Goal: Navigation & Orientation: Find specific page/section

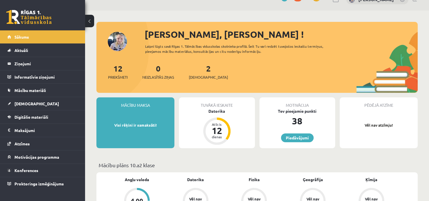
scroll to position [23, 0]
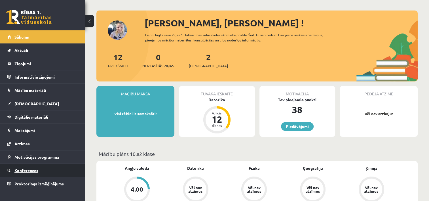
click at [15, 170] on span "Konferences" at bounding box center [26, 170] width 24 height 5
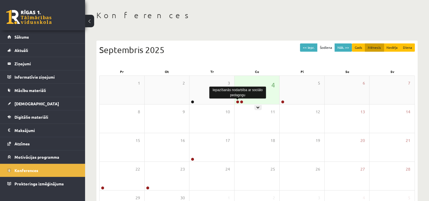
click at [238, 101] on link at bounding box center [237, 101] width 3 height 3
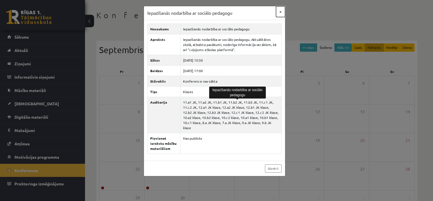
click at [281, 10] on button "×" at bounding box center [280, 11] width 9 height 11
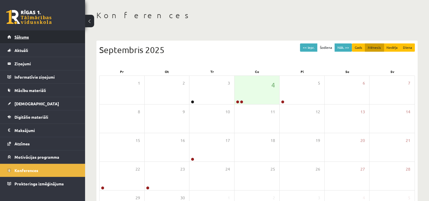
click at [37, 32] on link "Sākums" at bounding box center [42, 36] width 71 height 13
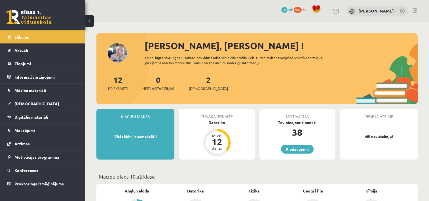
click at [27, 37] on span "Sākums" at bounding box center [21, 36] width 14 height 5
click at [35, 47] on link "Aktuāli" at bounding box center [42, 50] width 71 height 13
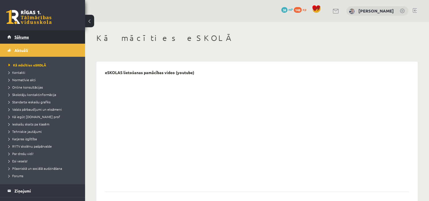
click at [29, 37] on link "Sākums" at bounding box center [42, 36] width 71 height 13
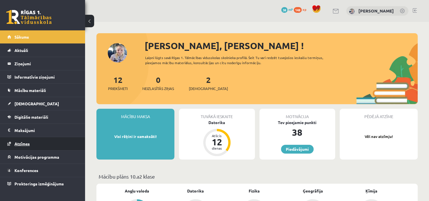
click at [22, 140] on link "Atzīmes" at bounding box center [42, 143] width 71 height 13
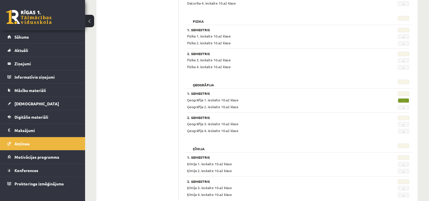
scroll to position [216, 0]
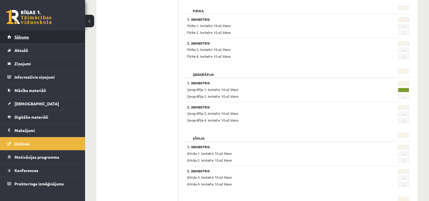
click at [68, 39] on link "Sākums" at bounding box center [42, 36] width 71 height 13
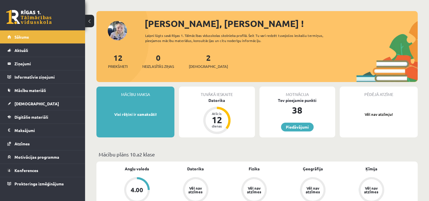
scroll to position [23, 0]
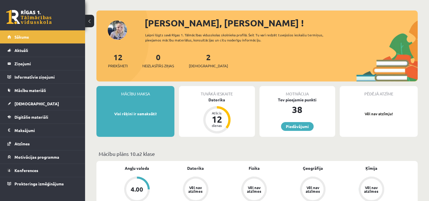
click at [116, 105] on div "Mācību maksa Visi rēķini ir samaksāti!" at bounding box center [135, 111] width 78 height 51
click at [20, 130] on legend "Maksājumi 0" at bounding box center [46, 130] width 64 height 13
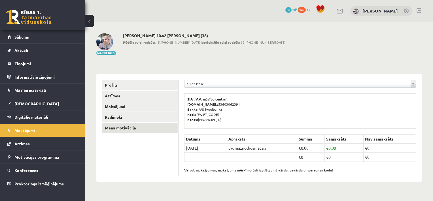
click at [129, 128] on link "Mana motivācija" at bounding box center [140, 128] width 76 height 10
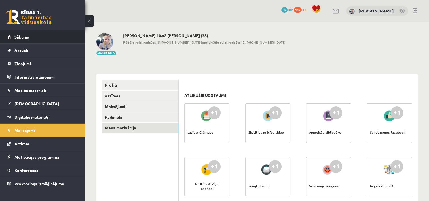
click at [42, 35] on link "Sākums" at bounding box center [42, 36] width 71 height 13
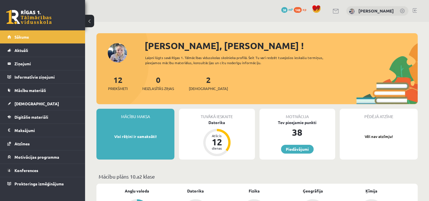
click at [302, 10] on span "148" at bounding box center [298, 10] width 8 height 6
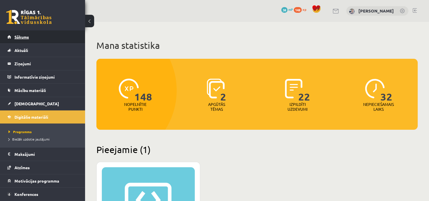
click at [38, 32] on link "Sākums" at bounding box center [42, 36] width 71 height 13
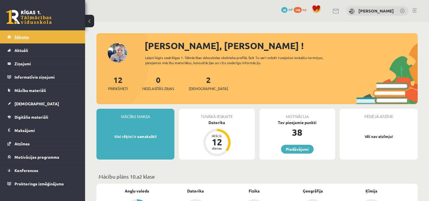
click at [28, 32] on link "Sākums" at bounding box center [42, 36] width 71 height 13
click at [38, 44] on link "Aktuāli" at bounding box center [42, 50] width 71 height 13
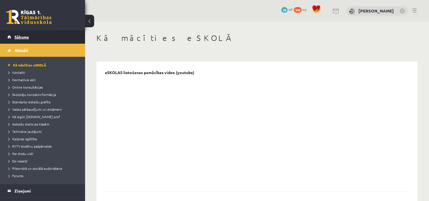
click at [31, 36] on link "Sākums" at bounding box center [42, 36] width 71 height 13
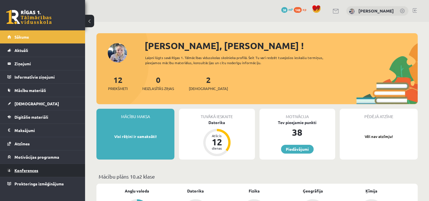
click at [37, 169] on span "Konferences" at bounding box center [26, 170] width 24 height 5
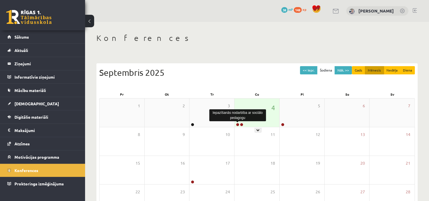
click at [238, 124] on link at bounding box center [237, 124] width 3 height 3
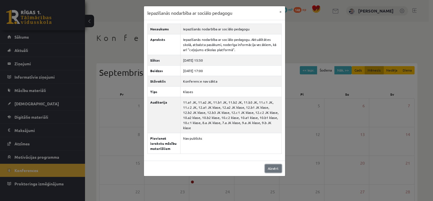
click at [275, 164] on link "Aizvērt" at bounding box center [273, 168] width 17 height 8
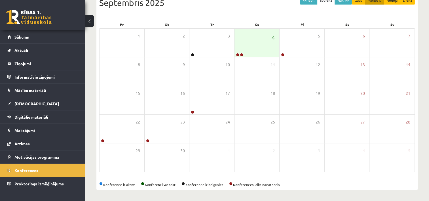
scroll to position [17, 0]
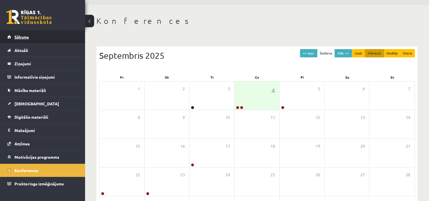
click at [42, 32] on link "Sākums" at bounding box center [42, 36] width 71 height 13
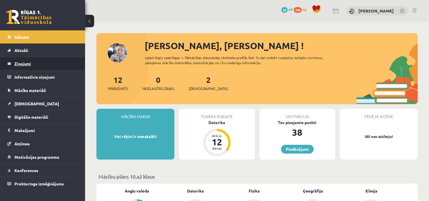
click at [27, 64] on legend "Ziņojumi 0" at bounding box center [46, 63] width 64 height 13
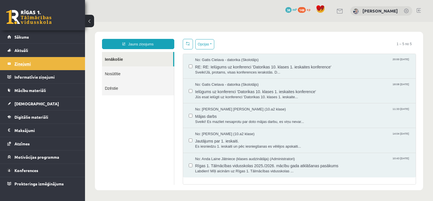
click at [55, 67] on legend "Ziņojumi 0" at bounding box center [46, 63] width 64 height 13
click at [31, 32] on link "Sākums" at bounding box center [42, 36] width 71 height 13
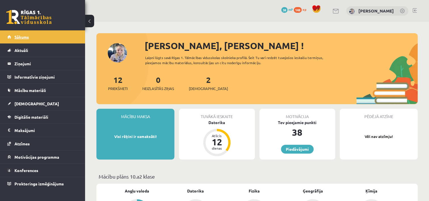
click at [28, 38] on span "Sākums" at bounding box center [21, 36] width 14 height 5
click at [48, 37] on link "Sākums" at bounding box center [42, 36] width 71 height 13
click at [24, 172] on link "Konferences" at bounding box center [42, 170] width 71 height 13
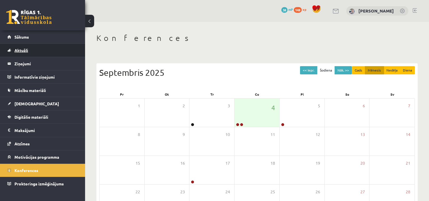
click at [34, 50] on link "Aktuāli" at bounding box center [42, 50] width 71 height 13
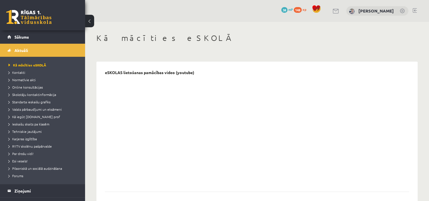
scroll to position [11, 0]
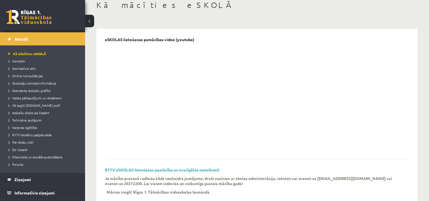
scroll to position [31, 0]
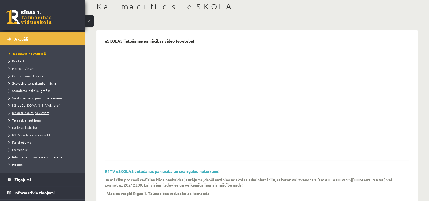
click at [30, 114] on span "Ieskaišu skaits pa klasēm" at bounding box center [29, 112] width 41 height 5
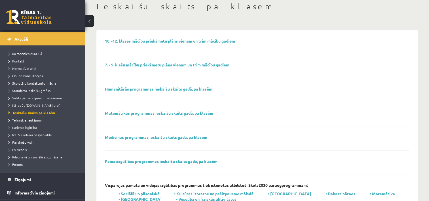
click at [30, 122] on link "Tehniskie jautājumi" at bounding box center [44, 119] width 71 height 5
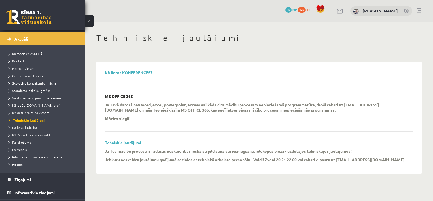
click at [31, 75] on span "Online konsultācijas" at bounding box center [26, 75] width 34 height 5
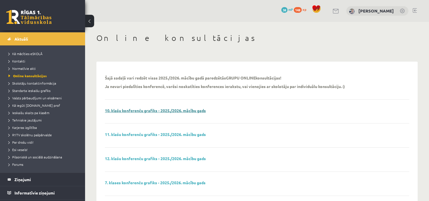
click at [129, 109] on link "10. klašu konferenču grafiks - 2025./2026. mācību gads" at bounding box center [155, 110] width 101 height 5
click at [20, 39] on span "Aktuāli" at bounding box center [21, 38] width 14 height 5
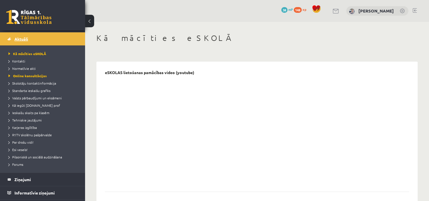
click at [20, 39] on span "Aktuāli" at bounding box center [21, 38] width 14 height 5
click at [36, 16] on link at bounding box center [28, 17] width 45 height 14
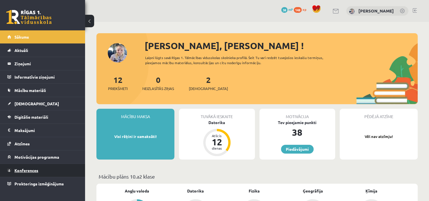
click at [21, 164] on link "Konferences" at bounding box center [42, 170] width 71 height 13
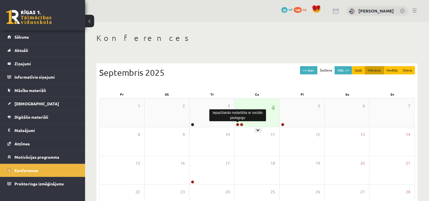
click at [237, 125] on link at bounding box center [237, 124] width 3 height 3
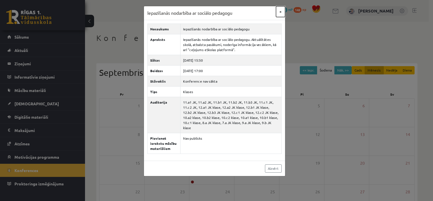
click at [281, 11] on button "×" at bounding box center [280, 11] width 9 height 11
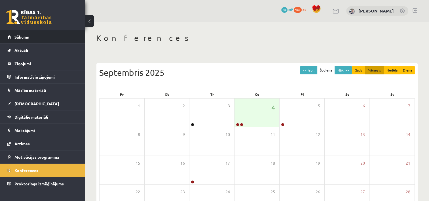
click at [43, 39] on link "Sākums" at bounding box center [42, 36] width 71 height 13
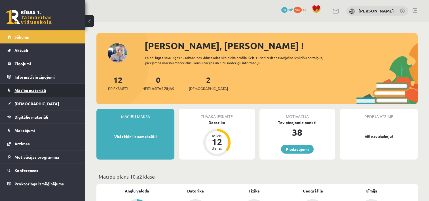
click at [44, 87] on link "Mācību materiāli" at bounding box center [42, 90] width 71 height 13
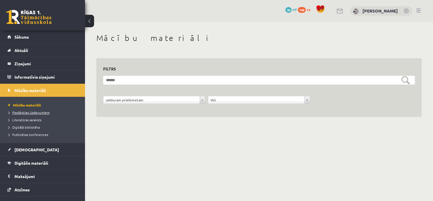
click at [31, 113] on span "Pieslēgties Uzdevumiem" at bounding box center [29, 112] width 41 height 5
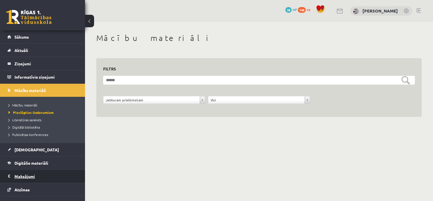
click at [34, 175] on legend "Maksājumi 0" at bounding box center [46, 176] width 64 height 13
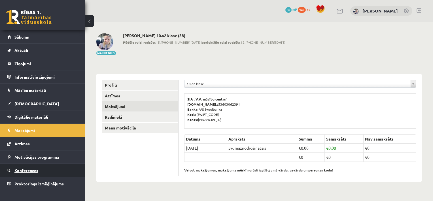
click at [31, 172] on link "Konferences" at bounding box center [42, 170] width 71 height 13
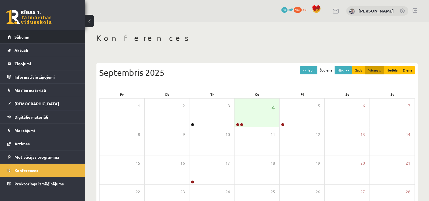
click at [41, 35] on link "Sākums" at bounding box center [42, 36] width 71 height 13
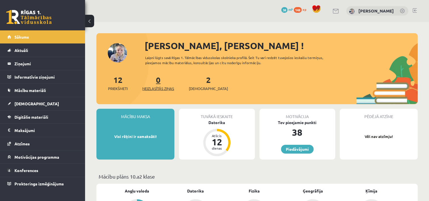
click at [154, 88] on span "Neizlasītās ziņas" at bounding box center [158, 89] width 32 height 6
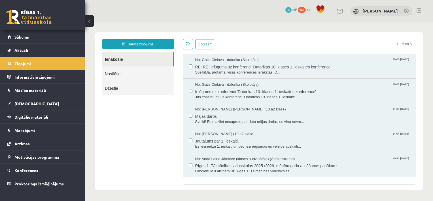
click at [145, 73] on link "Nosūtītie" at bounding box center [138, 73] width 72 height 14
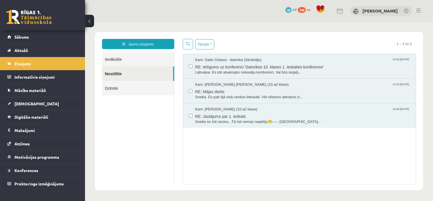
click at [128, 86] on link "Dzēstie" at bounding box center [138, 88] width 72 height 14
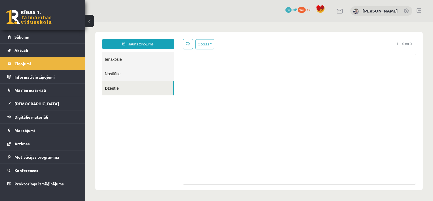
click at [133, 58] on link "Ienākošie" at bounding box center [138, 59] width 72 height 14
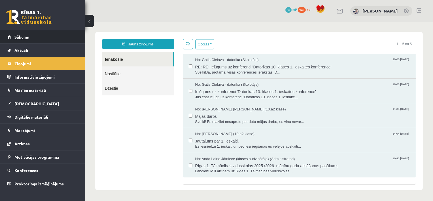
click at [37, 40] on link "Sākums" at bounding box center [42, 36] width 71 height 13
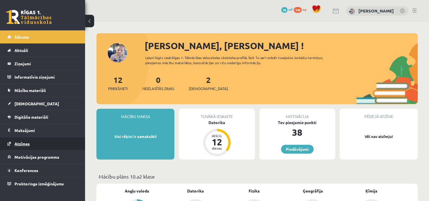
click at [28, 138] on link "Atzīmes" at bounding box center [42, 143] width 71 height 13
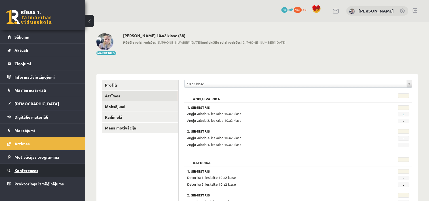
click at [29, 168] on span "Konferences" at bounding box center [26, 170] width 24 height 5
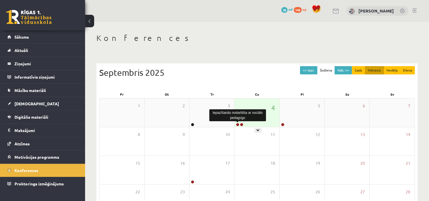
click at [238, 124] on link at bounding box center [237, 124] width 3 height 3
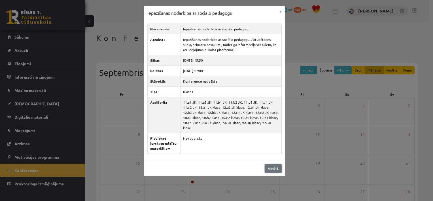
click at [271, 164] on link "Aizvērt" at bounding box center [273, 168] width 17 height 8
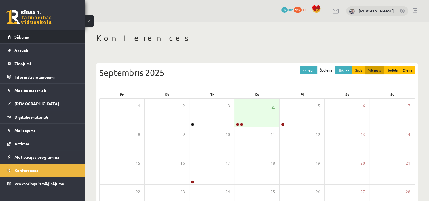
click at [45, 39] on link "Sākums" at bounding box center [42, 36] width 71 height 13
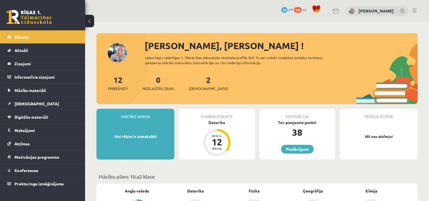
click at [45, 39] on link "Sākums" at bounding box center [42, 36] width 71 height 13
click at [38, 112] on link "Digitālie materiāli" at bounding box center [42, 116] width 71 height 13
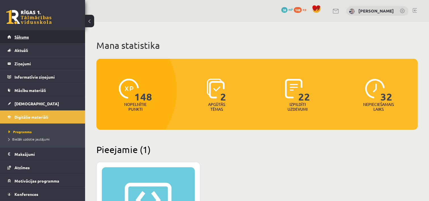
click at [25, 34] on link "Sākums" at bounding box center [42, 36] width 71 height 13
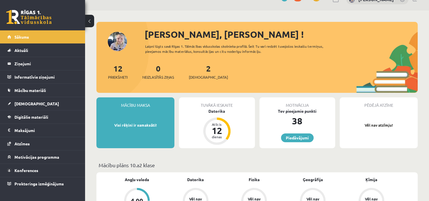
scroll to position [23, 0]
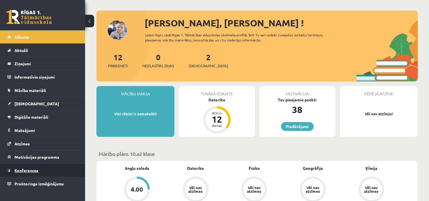
click at [48, 175] on link "Konferences" at bounding box center [42, 170] width 71 height 13
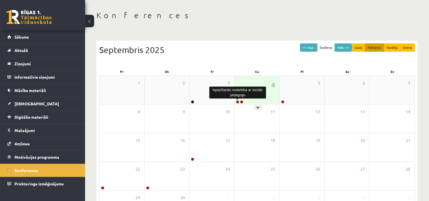
click at [236, 101] on link at bounding box center [237, 101] width 3 height 3
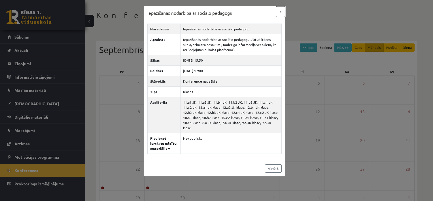
click at [281, 11] on button "×" at bounding box center [280, 11] width 9 height 11
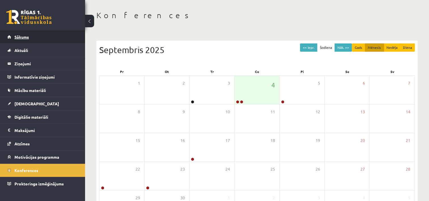
click at [24, 35] on span "Sākums" at bounding box center [21, 36] width 14 height 5
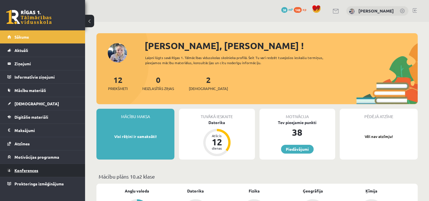
click at [32, 170] on span "Konferences" at bounding box center [26, 170] width 24 height 5
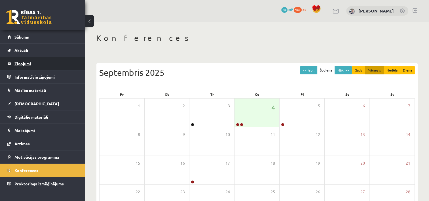
click at [54, 65] on legend "Ziņojumi 0" at bounding box center [46, 63] width 64 height 13
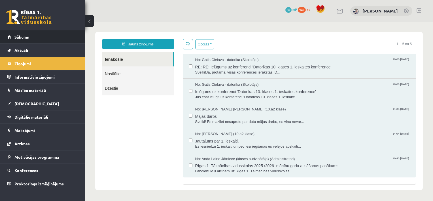
click at [31, 34] on link "Sākums" at bounding box center [42, 36] width 71 height 13
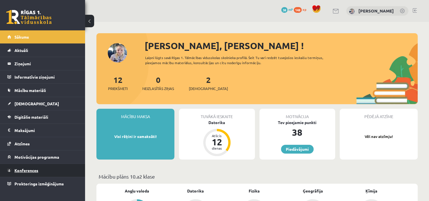
click at [36, 171] on span "Konferences" at bounding box center [26, 170] width 24 height 5
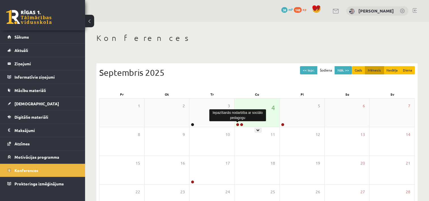
click at [238, 124] on link at bounding box center [237, 124] width 3 height 3
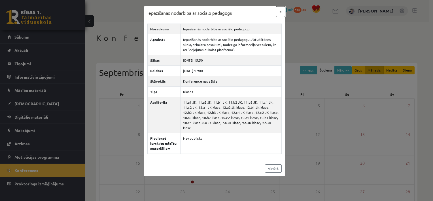
click at [280, 12] on button "×" at bounding box center [280, 11] width 9 height 11
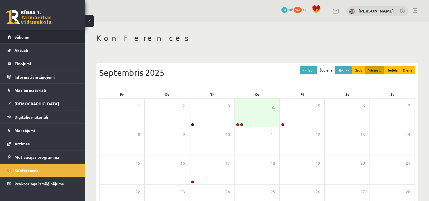
click at [71, 37] on link "Sākums" at bounding box center [42, 36] width 71 height 13
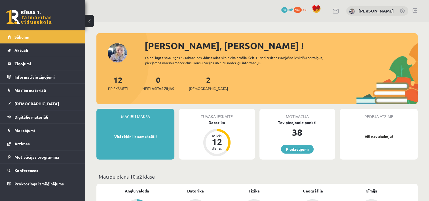
click at [71, 34] on link "Sākums" at bounding box center [42, 36] width 71 height 13
click at [31, 166] on link "Konferences" at bounding box center [42, 170] width 71 height 13
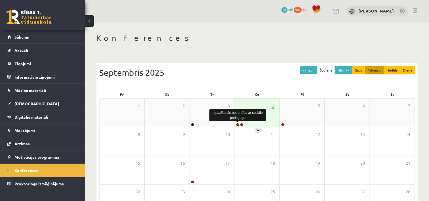
click at [238, 125] on link at bounding box center [237, 124] width 3 height 3
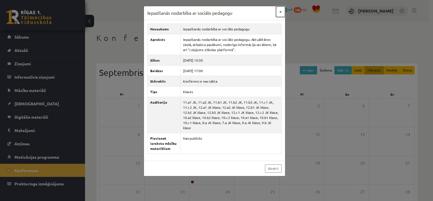
click at [281, 11] on button "×" at bounding box center [280, 11] width 9 height 11
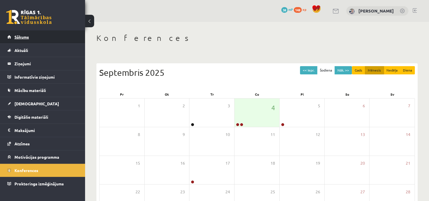
click at [66, 35] on link "Sākums" at bounding box center [42, 36] width 71 height 13
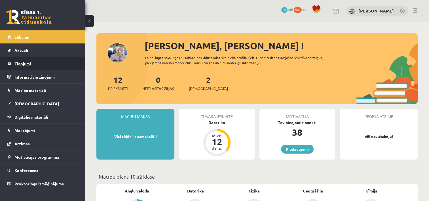
click at [75, 59] on legend "Ziņojumi 0" at bounding box center [46, 63] width 64 height 13
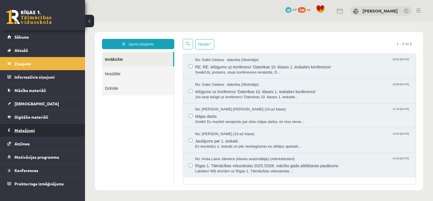
click at [26, 130] on legend "Maksājumi 0" at bounding box center [46, 130] width 64 height 13
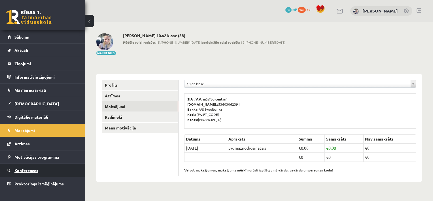
click at [46, 167] on link "Konferences" at bounding box center [42, 170] width 71 height 13
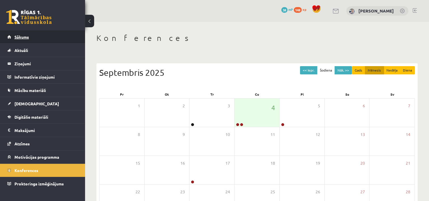
click at [54, 42] on link "Sākums" at bounding box center [42, 36] width 71 height 13
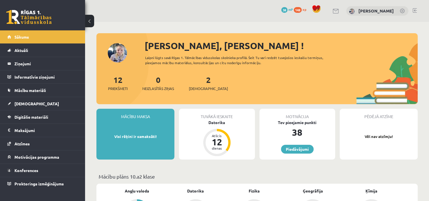
click at [54, 42] on link "Sākums" at bounding box center [42, 36] width 71 height 13
click at [29, 168] on span "Konferences" at bounding box center [26, 170] width 24 height 5
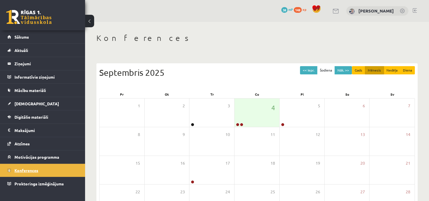
click at [29, 168] on span "Konferences" at bounding box center [26, 170] width 24 height 5
click at [237, 124] on link at bounding box center [237, 124] width 3 height 3
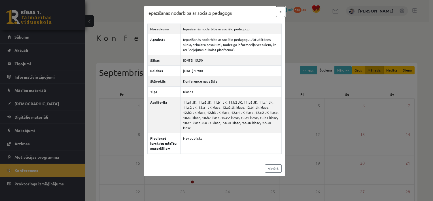
click at [280, 12] on button "×" at bounding box center [280, 11] width 9 height 11
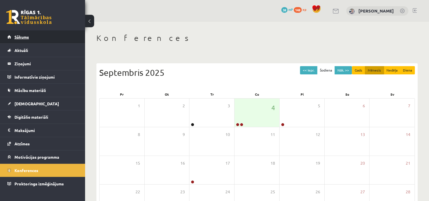
click at [47, 32] on link "Sākums" at bounding box center [42, 36] width 71 height 13
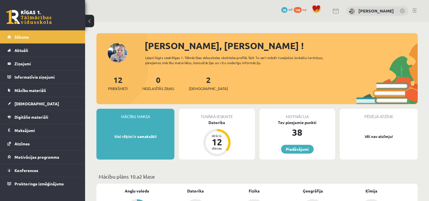
click at [47, 32] on link "Sākums" at bounding box center [42, 36] width 71 height 13
click at [28, 170] on span "Konferences" at bounding box center [26, 170] width 24 height 5
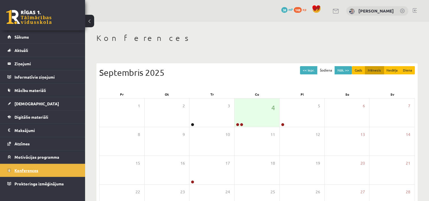
click at [28, 170] on span "Konferences" at bounding box center [26, 170] width 24 height 5
click at [31, 41] on link "Sākums" at bounding box center [42, 36] width 71 height 13
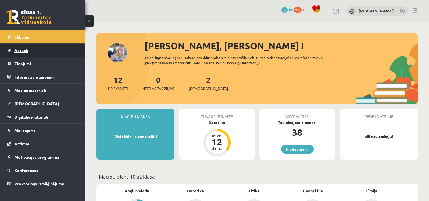
click at [28, 53] on link "Aktuāli" at bounding box center [42, 50] width 71 height 13
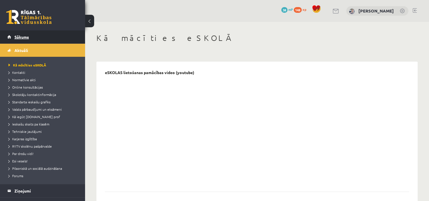
click at [32, 37] on link "Sākums" at bounding box center [42, 36] width 71 height 13
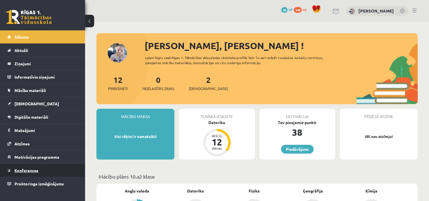
click at [31, 170] on span "Konferences" at bounding box center [26, 170] width 24 height 5
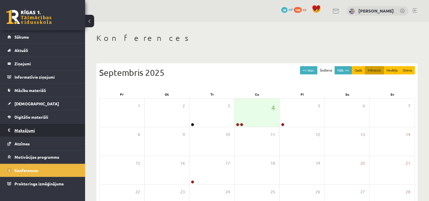
click at [34, 130] on legend "Maksājumi 0" at bounding box center [46, 130] width 64 height 13
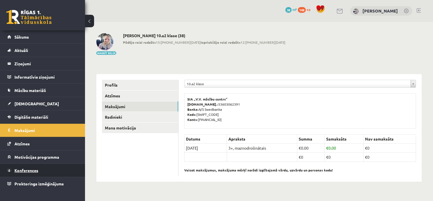
click at [25, 171] on span "Konferences" at bounding box center [26, 170] width 24 height 5
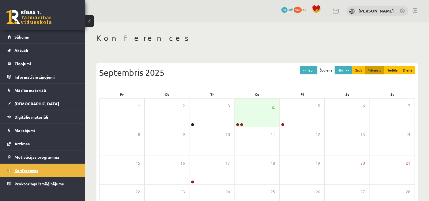
click at [25, 171] on span "Konferences" at bounding box center [26, 170] width 24 height 5
click at [236, 124] on link at bounding box center [237, 124] width 3 height 3
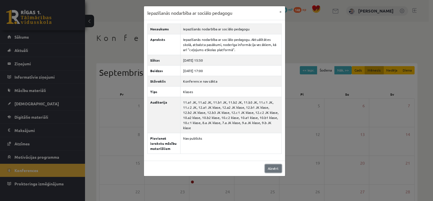
click at [277, 164] on link "Aizvērt" at bounding box center [273, 168] width 17 height 8
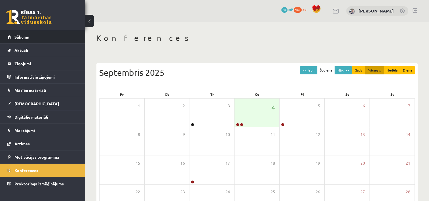
click at [31, 35] on link "Sākums" at bounding box center [42, 36] width 71 height 13
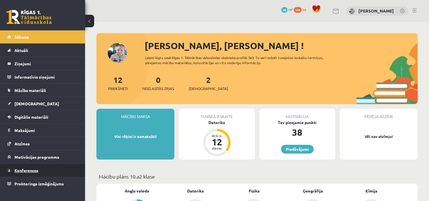
click at [33, 174] on link "Konferences" at bounding box center [42, 170] width 71 height 13
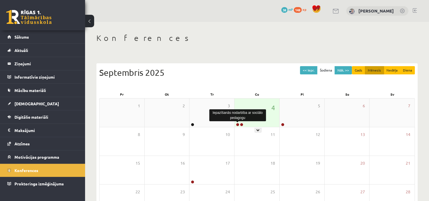
click at [237, 125] on link at bounding box center [237, 124] width 3 height 3
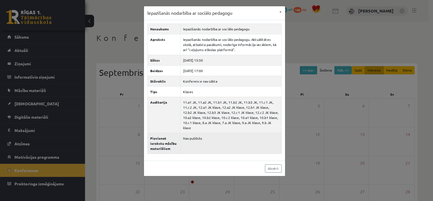
click at [240, 136] on td "Nav publisks" at bounding box center [230, 143] width 101 height 21
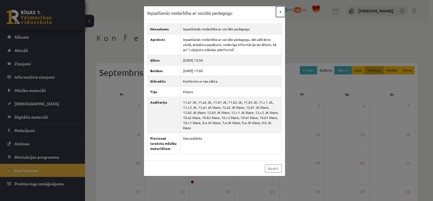
click at [281, 11] on button "×" at bounding box center [280, 11] width 9 height 11
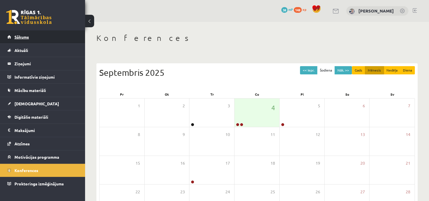
click at [27, 36] on span "Sākums" at bounding box center [21, 36] width 14 height 5
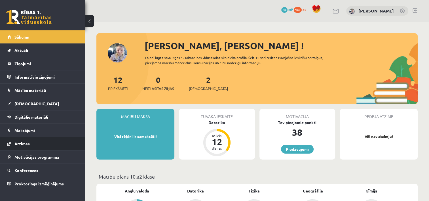
click at [14, 145] on link "Atzīmes" at bounding box center [42, 143] width 71 height 13
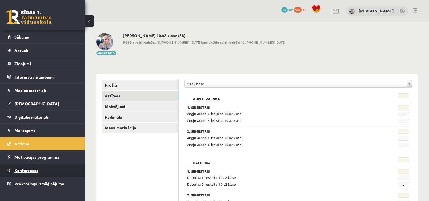
click at [20, 165] on link "Konferences" at bounding box center [42, 170] width 71 height 13
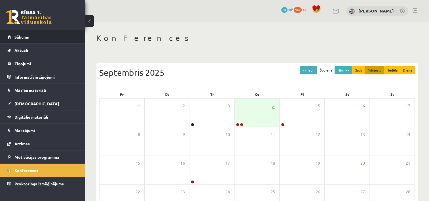
click at [26, 38] on span "Sākums" at bounding box center [21, 36] width 14 height 5
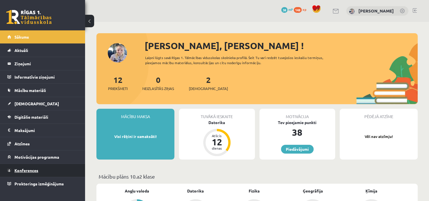
click at [26, 171] on span "Konferences" at bounding box center [26, 170] width 24 height 5
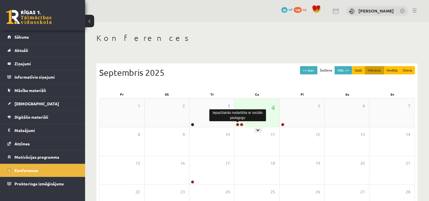
click at [237, 124] on link at bounding box center [237, 124] width 3 height 3
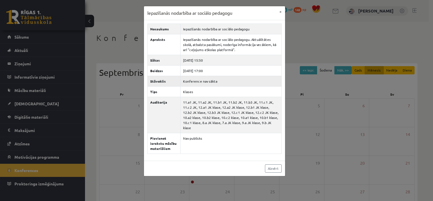
click at [249, 84] on td "Konference nav sākta" at bounding box center [230, 81] width 101 height 10
click at [281, 9] on button "×" at bounding box center [280, 11] width 9 height 11
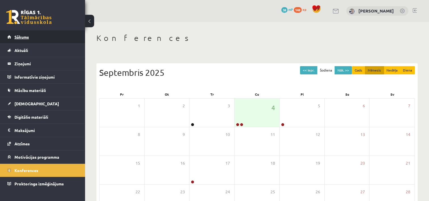
click at [54, 37] on link "Sākums" at bounding box center [42, 36] width 71 height 13
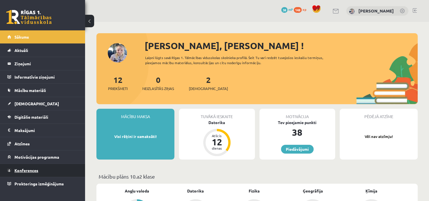
click at [24, 166] on link "Konferences" at bounding box center [42, 170] width 71 height 13
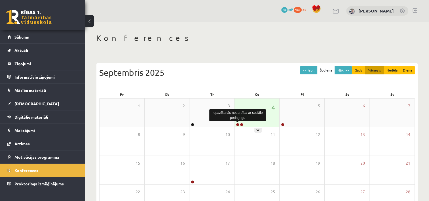
click at [237, 126] on link at bounding box center [237, 124] width 3 height 3
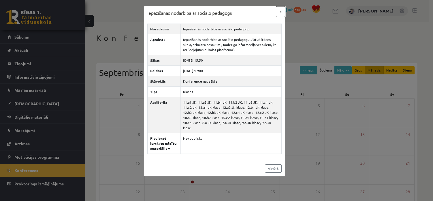
click at [281, 12] on button "×" at bounding box center [280, 11] width 9 height 11
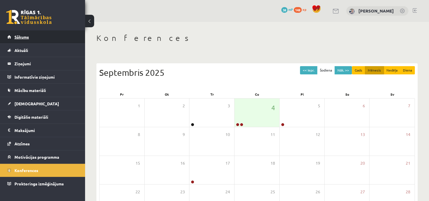
click at [20, 33] on link "Sākums" at bounding box center [42, 36] width 71 height 13
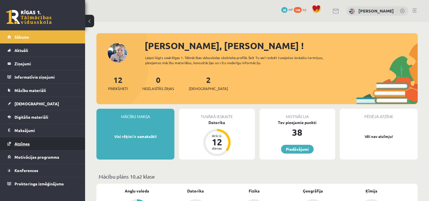
click at [38, 143] on link "Atzīmes" at bounding box center [42, 143] width 71 height 13
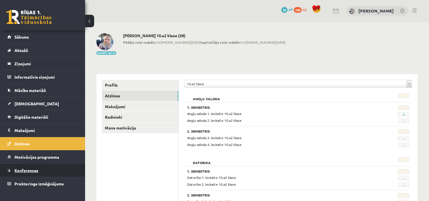
click at [24, 169] on span "Konferences" at bounding box center [26, 170] width 24 height 5
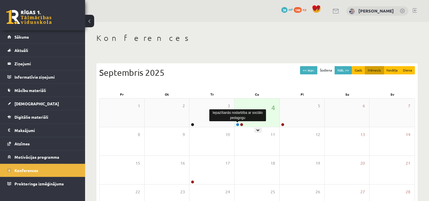
click at [238, 125] on link at bounding box center [237, 124] width 3 height 3
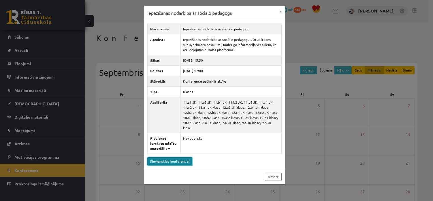
click at [184, 157] on link "Pievienoties konferencei" at bounding box center [169, 161] width 45 height 8
